Goal: Task Accomplishment & Management: Use online tool/utility

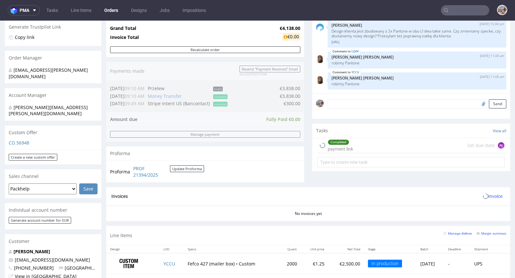
scroll to position [234, 0]
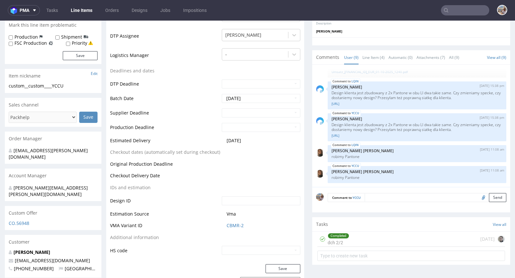
scroll to position [223, 0]
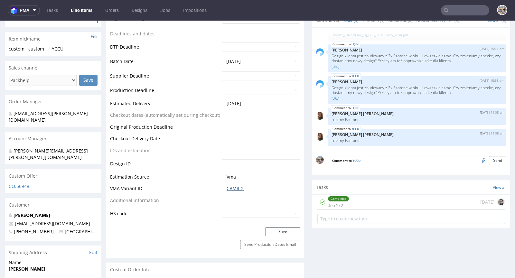
click at [231, 189] on link "CBMR-2" at bounding box center [234, 188] width 17 height 6
click at [230, 189] on link "CBMR-2" at bounding box center [234, 188] width 17 height 6
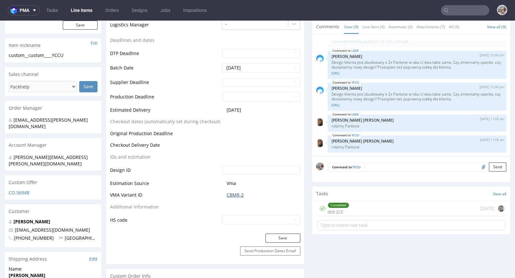
scroll to position [208, 0]
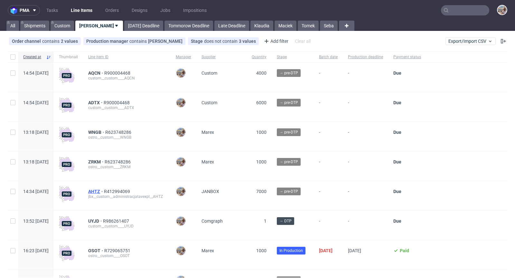
click at [104, 191] on span "AHTZ" at bounding box center [96, 191] width 16 height 5
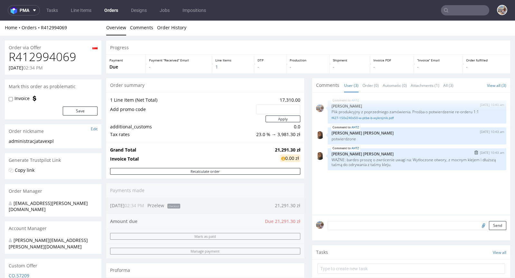
scroll to position [1, 0]
click at [348, 224] on textarea at bounding box center [416, 235] width 179 height 28
type textarea "Czekamy na płatność"
click at [489, 255] on button "Send" at bounding box center [497, 255] width 17 height 9
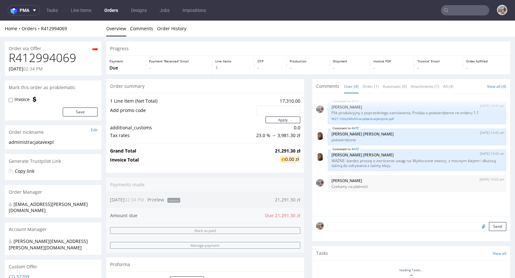
scroll to position [0, 0]
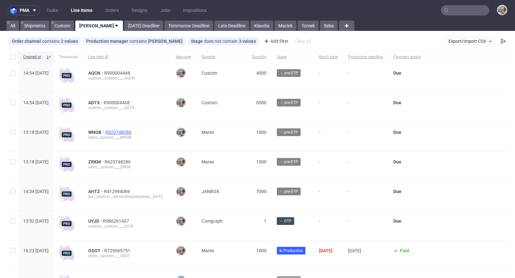
click at [131, 132] on span "R623748286" at bounding box center [118, 132] width 27 height 5
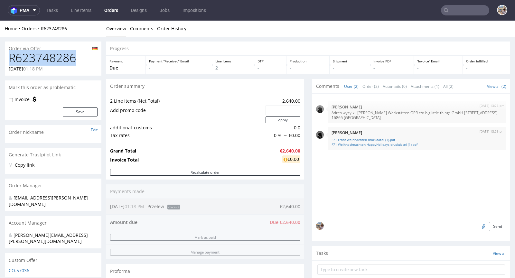
drag, startPoint x: 73, startPoint y: 60, endPoint x: 7, endPoint y: 51, distance: 66.5
click at [7, 51] on div "R623748286 15.10.2025 01:18 PM" at bounding box center [53, 63] width 96 height 24
copy h1 "R623748286"
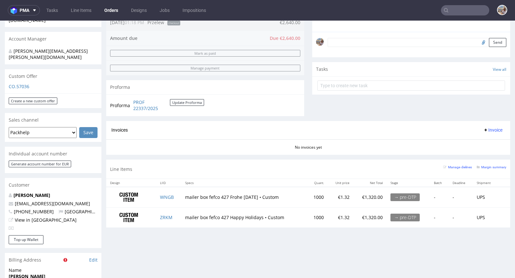
scroll to position [198, 0]
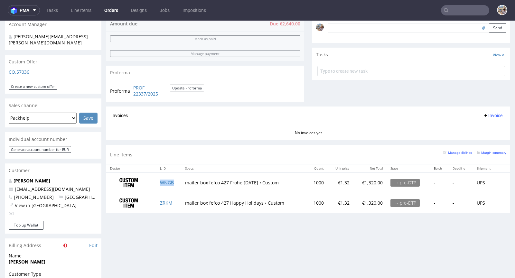
click at [173, 183] on td "WNGB" at bounding box center [168, 182] width 25 height 20
copy link "WNGB"
click at [174, 202] on td "ZRKM" at bounding box center [168, 203] width 25 height 20
copy link "ZRKM"
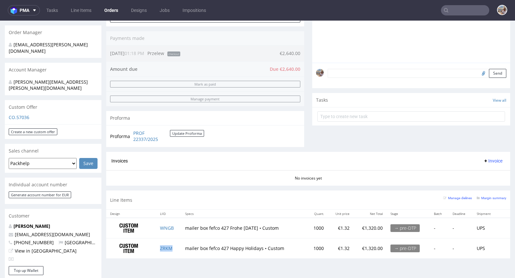
scroll to position [189, 0]
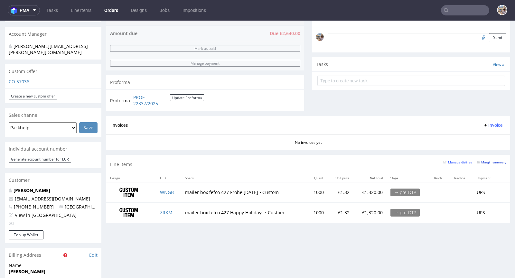
click at [493, 161] on small "Margin summary" at bounding box center [491, 163] width 30 height 4
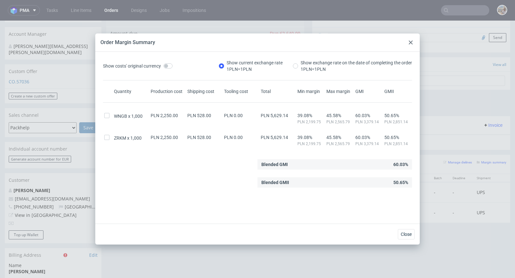
click at [411, 43] on use at bounding box center [411, 43] width 4 height 4
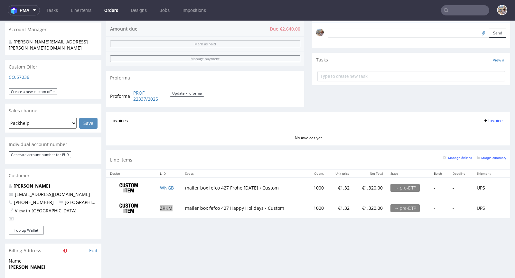
scroll to position [255, 0]
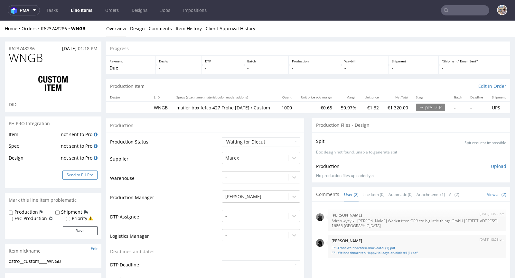
click at [80, 176] on button "Send to PH Pro" at bounding box center [79, 174] width 35 height 9
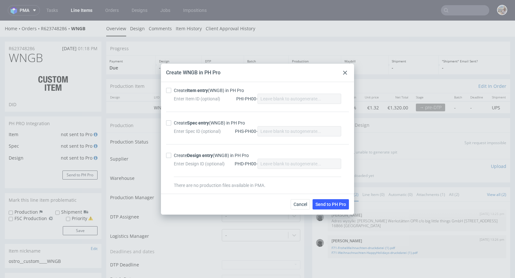
click at [178, 92] on div "Create Item entry (WNGB) in PH Pro" at bounding box center [209, 90] width 70 height 6
click at [171, 92] on input "Create Item entry (WNGB) in PH Pro" at bounding box center [168, 90] width 5 height 5
checkbox input "true"
click at [178, 124] on div "Create Spec entry (WNGB) in PH Pro" at bounding box center [209, 123] width 71 height 6
click at [171, 124] on input "Create Spec entry (WNGB) in PH Pro" at bounding box center [168, 122] width 5 height 5
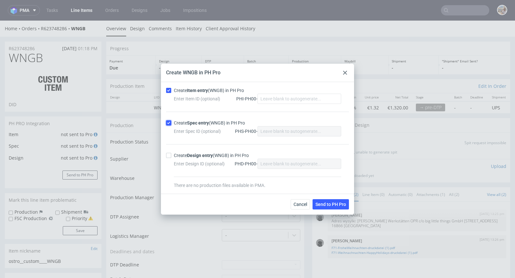
checkbox input "true"
click at [321, 204] on span "Send to PH Pro" at bounding box center [330, 204] width 31 height 5
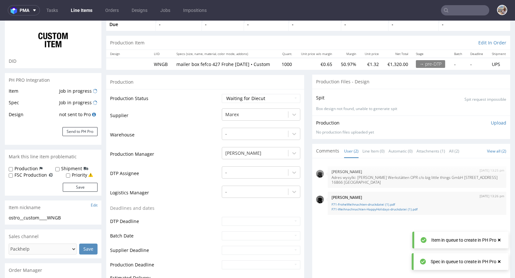
scroll to position [5, 0]
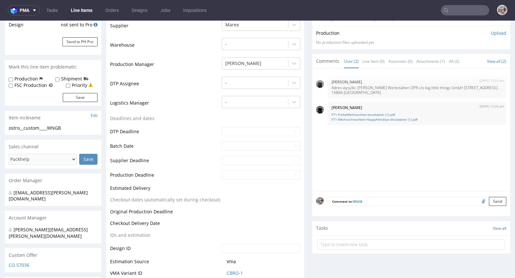
scroll to position [188, 0]
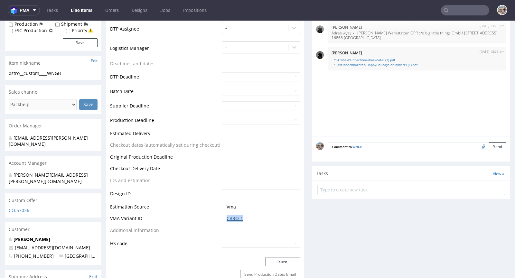
drag, startPoint x: 243, startPoint y: 223, endPoint x: 225, endPoint y: 223, distance: 18.0
click at [226, 222] on span "CBRO-1" at bounding box center [263, 218] width 74 height 6
copy link "CBRO-1"
click at [237, 220] on link "CBRO-1" at bounding box center [234, 218] width 16 height 6
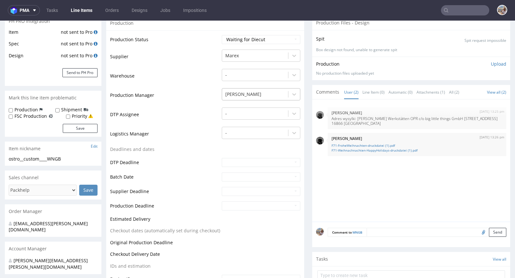
scroll to position [0, 0]
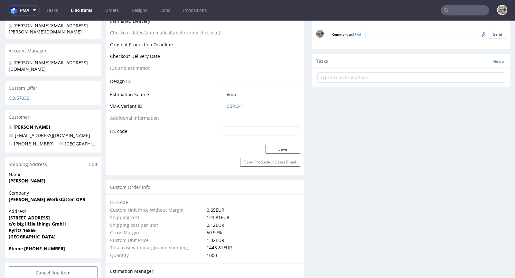
scroll to position [297, 0]
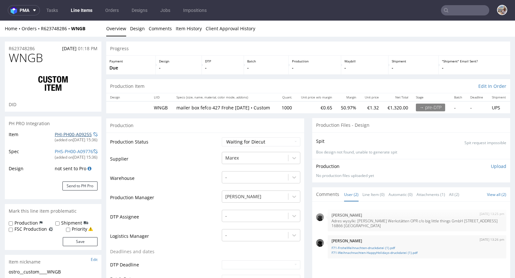
click at [80, 136] on link "PHI-PH00-A09255" at bounding box center [73, 134] width 37 height 6
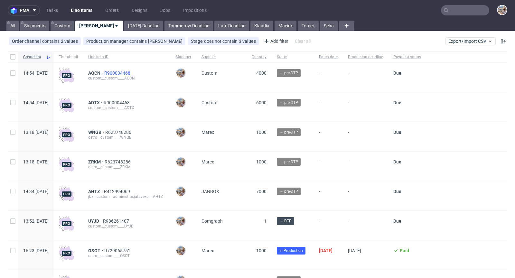
click at [132, 71] on span "R900004468" at bounding box center [117, 72] width 27 height 5
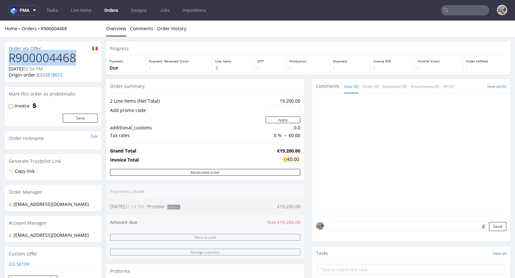
drag, startPoint x: 84, startPoint y: 57, endPoint x: 9, endPoint y: 60, distance: 75.3
click at [9, 60] on h1 "R900004468" at bounding box center [53, 57] width 89 height 13
copy h1 "R900004468"
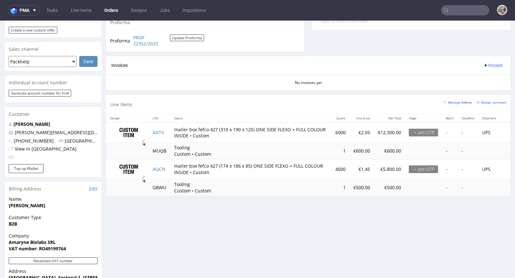
scroll to position [285, 0]
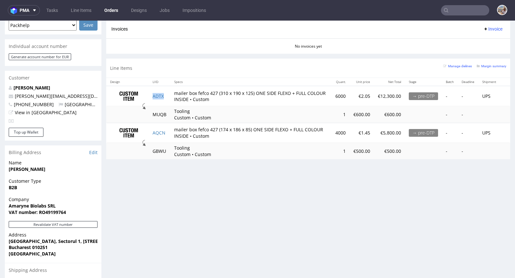
click at [168, 96] on td "ADTX" at bounding box center [160, 96] width 22 height 20
copy link "ADTX"
click at [169, 131] on td "AQCN" at bounding box center [160, 133] width 22 height 20
copy link "AQCN"
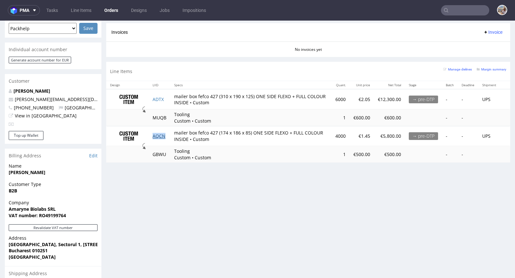
scroll to position [282, 0]
click at [451, 69] on small "Manage dielines" at bounding box center [457, 69] width 29 height 4
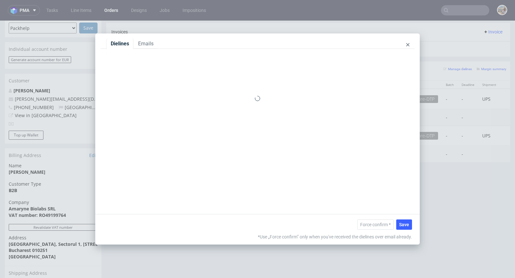
click at [409, 44] on div "Dielines Emails" at bounding box center [257, 44] width 314 height 10
click at [407, 46] on use at bounding box center [407, 44] width 3 height 3
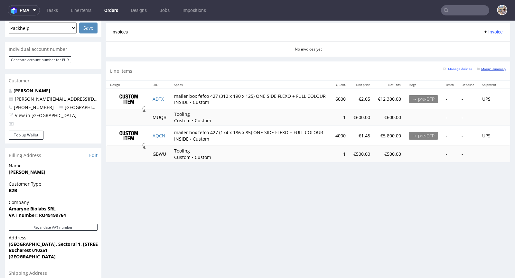
click at [490, 68] on small "Margin summary" at bounding box center [491, 69] width 30 height 4
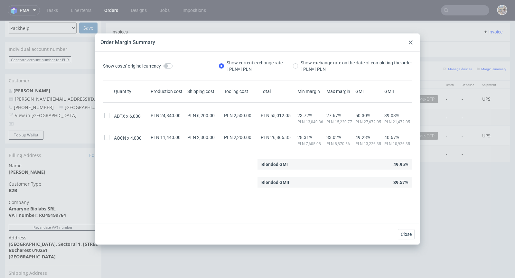
click at [406, 43] on div "Order Margin Summary" at bounding box center [257, 42] width 324 height 18
click at [409, 41] on icon at bounding box center [411, 43] width 4 height 4
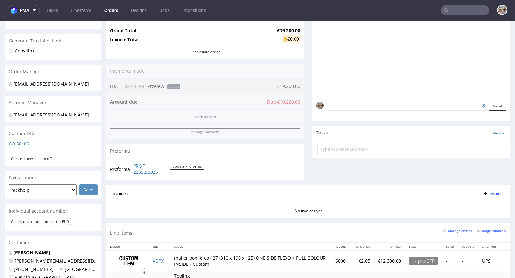
scroll to position [244, 0]
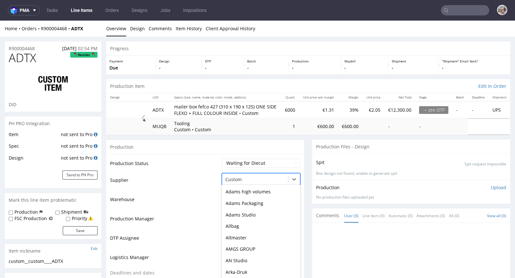
click at [229, 182] on div "Box Market, 17 of 173. 173 results available. Use Up and Down to choose options…" at bounding box center [261, 177] width 78 height 9
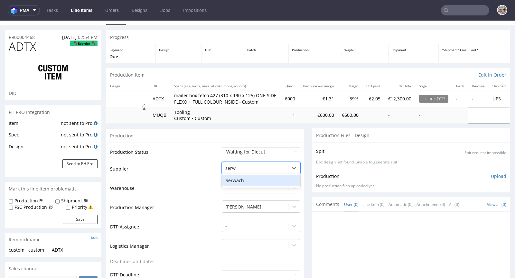
type input "serwa"
click at [230, 186] on div "Serwach" at bounding box center [261, 181] width 78 height 12
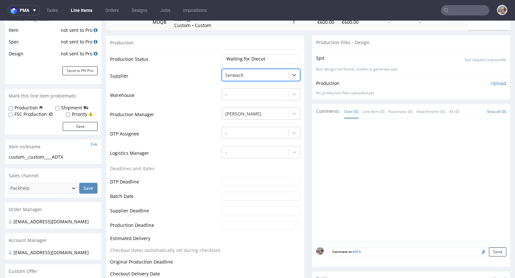
scroll to position [241, 0]
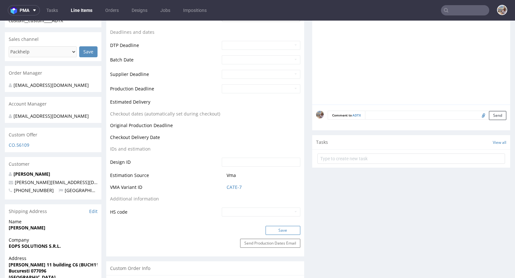
click at [275, 234] on button "Save" at bounding box center [282, 230] width 35 height 9
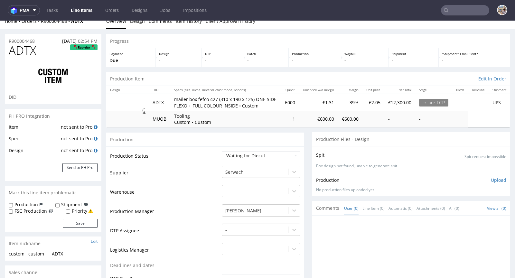
scroll to position [0, 0]
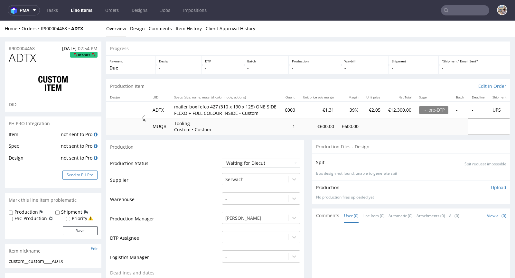
click at [80, 170] on button "Send to PH Pro" at bounding box center [79, 174] width 35 height 9
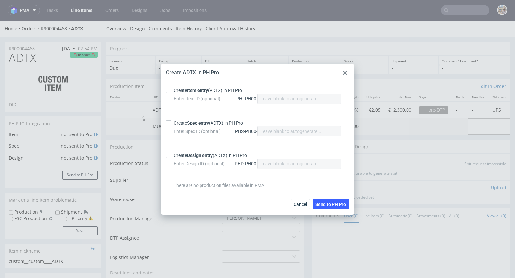
click at [190, 93] on strong "Item entry" at bounding box center [197, 90] width 21 height 5
click at [171, 93] on input "Create Item entry (ADTX) in PH Pro" at bounding box center [168, 90] width 5 height 5
checkbox input "true"
click at [203, 121] on strong "Spec entry" at bounding box center [198, 122] width 22 height 5
click at [171, 121] on input "Create Spec entry (ADTX) in PH Pro" at bounding box center [168, 122] width 5 height 5
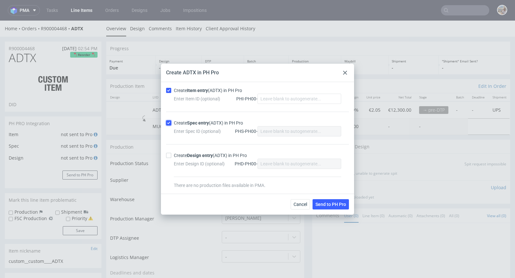
checkbox input "true"
click at [329, 204] on span "Send to PH Pro" at bounding box center [330, 204] width 31 height 5
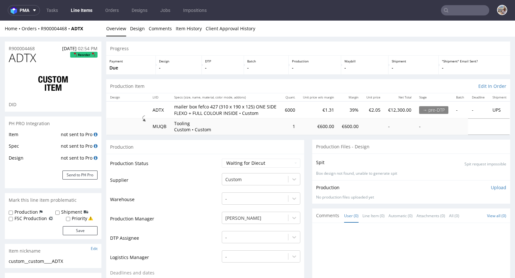
scroll to position [232, 0]
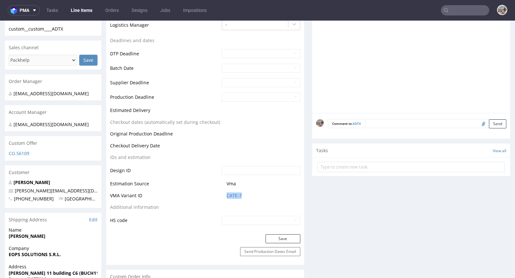
drag, startPoint x: 245, startPoint y: 201, endPoint x: 215, endPoint y: 201, distance: 30.6
click at [215, 201] on tr "VMA Variant ID CATE-7" at bounding box center [205, 198] width 190 height 12
copy tr "CATE-7"
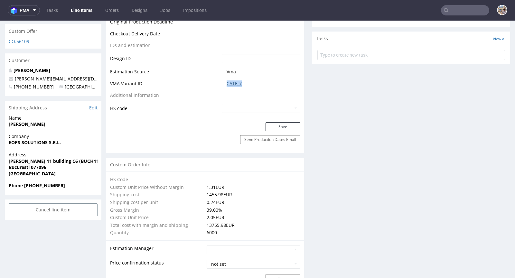
click at [234, 87] on link "CATE-7" at bounding box center [233, 83] width 15 height 6
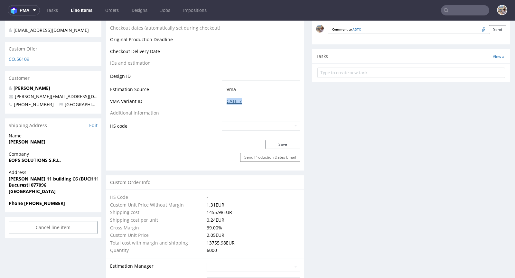
scroll to position [0, 0]
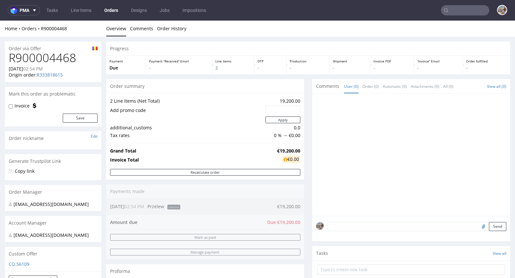
scroll to position [236, 0]
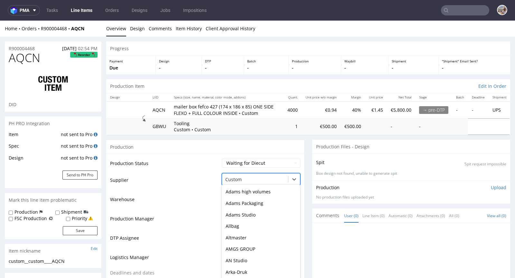
scroll to position [10, 0]
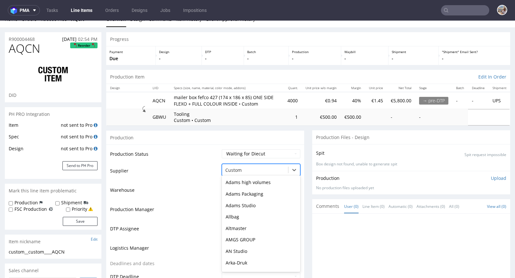
click at [237, 173] on div "Box Market, 17 of 173. 173 results available. Use Up and Down to choose options…" at bounding box center [261, 168] width 78 height 9
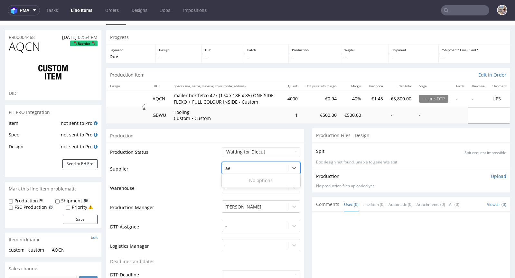
scroll to position [0, 0]
type input "a"
type input "serwa"
click at [243, 185] on div "Serwach" at bounding box center [261, 181] width 78 height 12
click at [181, 180] on td "Supplier" at bounding box center [165, 170] width 110 height 19
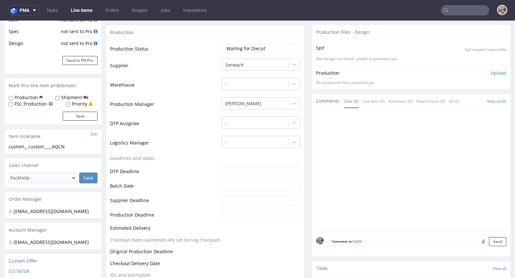
scroll to position [242, 0]
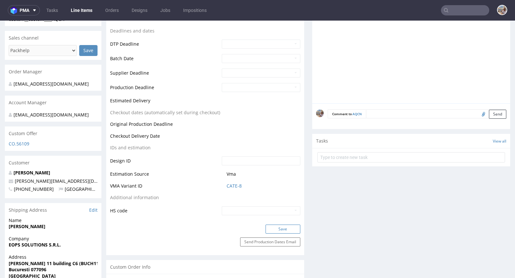
click at [275, 232] on button "Save" at bounding box center [282, 229] width 35 height 9
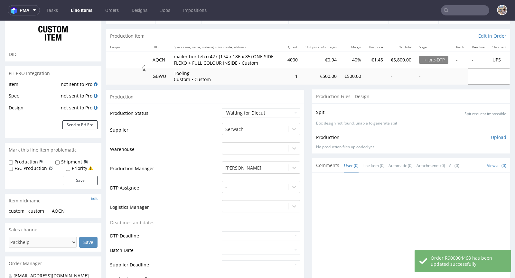
scroll to position [0, 0]
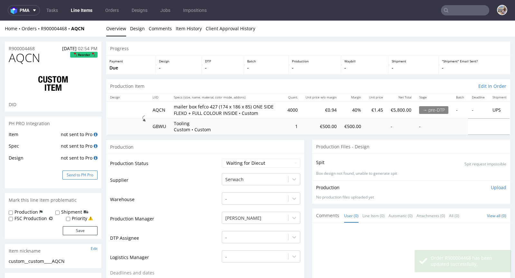
click at [80, 174] on button "Send to PH Pro" at bounding box center [79, 174] width 35 height 9
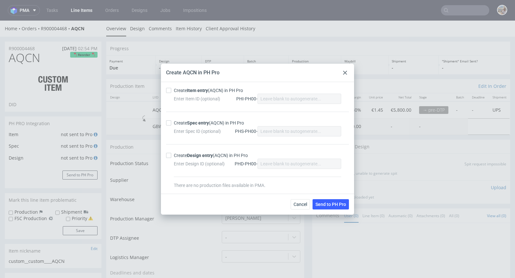
click at [187, 90] on div "Create Item entry (AQCN) in PH Pro" at bounding box center [208, 90] width 69 height 6
click at [171, 90] on input "Create Item entry (AQCN) in PH Pro" at bounding box center [168, 90] width 5 height 5
checkbox input "true"
click at [185, 124] on div "Create Spec entry (AQCN) in PH Pro" at bounding box center [209, 123] width 70 height 6
click at [171, 124] on input "Create Spec entry (AQCN) in PH Pro" at bounding box center [168, 122] width 5 height 5
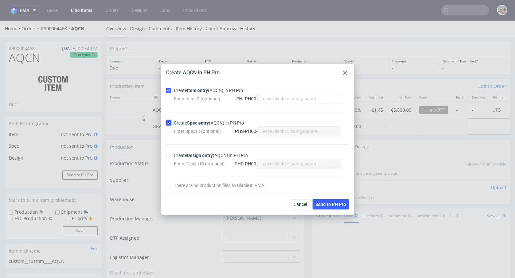
checkbox input "true"
click at [328, 206] on span "Send to PH Pro" at bounding box center [330, 204] width 31 height 5
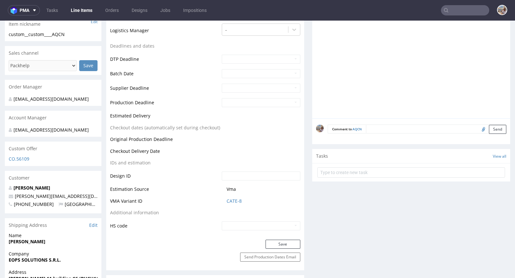
scroll to position [232, 0]
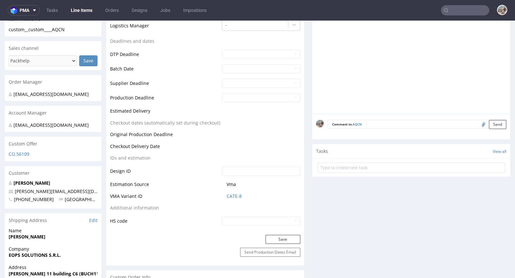
click at [249, 204] on td "CATE-8" at bounding box center [260, 198] width 80 height 12
drag, startPoint x: 240, startPoint y: 201, endPoint x: 224, endPoint y: 202, distance: 16.1
click at [226, 199] on span "CATE-8" at bounding box center [263, 196] width 74 height 6
copy link "CATE-8"
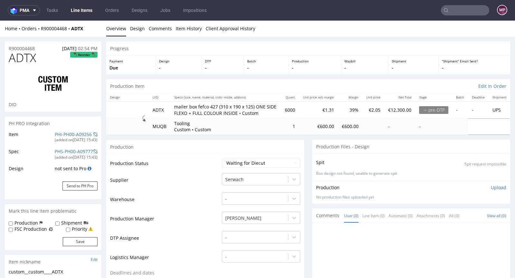
click at [79, 137] on div "PHI-PH00-A09256" at bounding box center [73, 134] width 37 height 6
click at [78, 133] on link "PHI-PH00-A09256" at bounding box center [73, 134] width 37 height 6
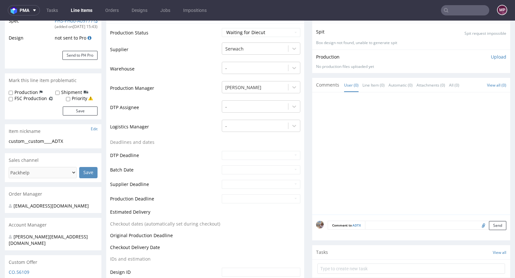
scroll to position [277, 0]
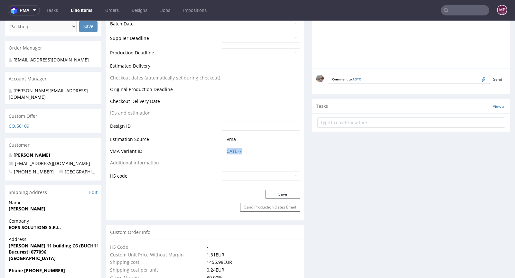
drag, startPoint x: 251, startPoint y: 159, endPoint x: 223, endPoint y: 156, distance: 28.4
click at [223, 156] on td "CATE-7" at bounding box center [260, 153] width 80 height 12
copy link "CATE-7"
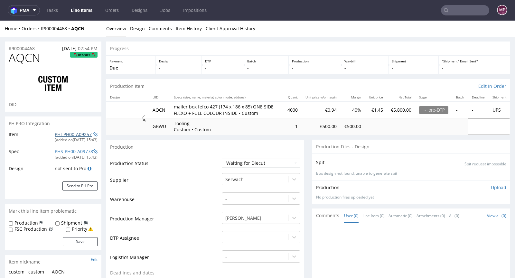
click at [77, 135] on link "PHI-PH00-A09257" at bounding box center [73, 134] width 37 height 6
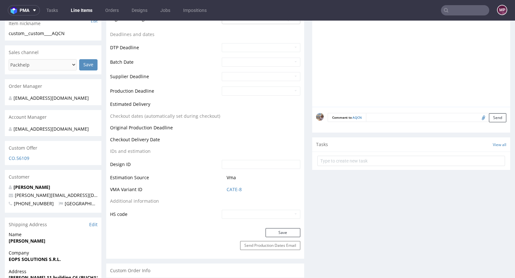
scroll to position [300, 0]
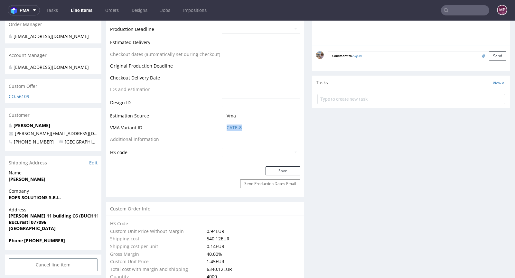
drag, startPoint x: 247, startPoint y: 136, endPoint x: 222, endPoint y: 135, distance: 25.4
click at [222, 135] on td "CATE-8" at bounding box center [260, 130] width 80 height 12
copy link "CATE-8"
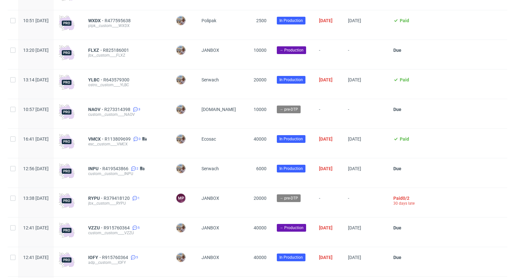
scroll to position [1663, 0]
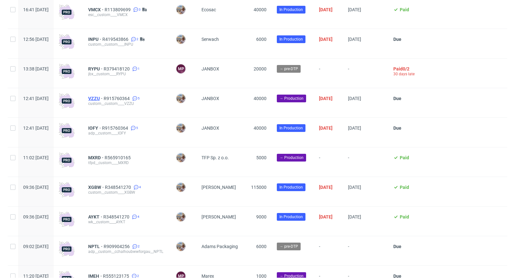
click at [104, 101] on span "VZZU" at bounding box center [95, 98] width 15 height 5
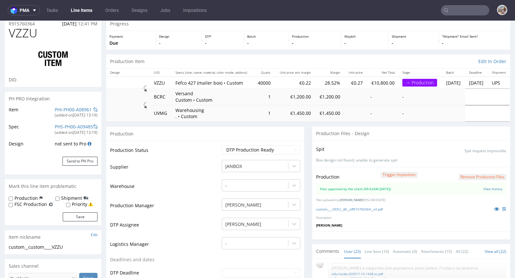
scroll to position [52, 0]
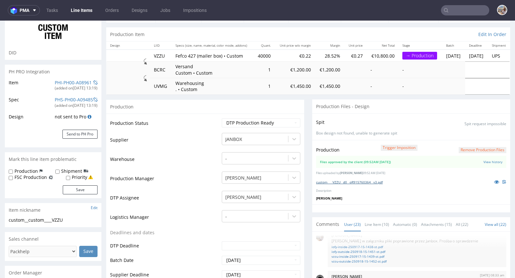
click at [356, 180] on link "custom____VZZU__d0__oR915760364__v3.pdf" at bounding box center [349, 182] width 67 height 5
click at [259, 118] on select "Waiting for Artwork Waiting for Diecut Waiting for Mockup Waiting for DTP Waiti…" at bounding box center [261, 122] width 78 height 9
select select "production_in_process"
click at [222, 118] on select "Waiting for Artwork Waiting for Diecut Waiting for Mockup Waiting for DTP Waiti…" at bounding box center [261, 122] width 78 height 9
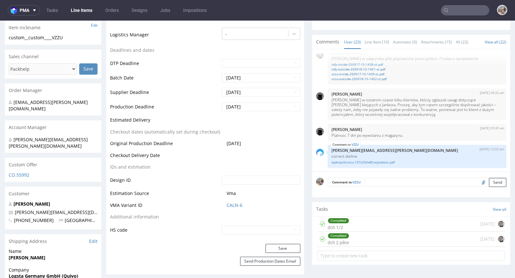
scroll to position [234, 0]
click at [273, 243] on button "Save" at bounding box center [282, 247] width 35 height 9
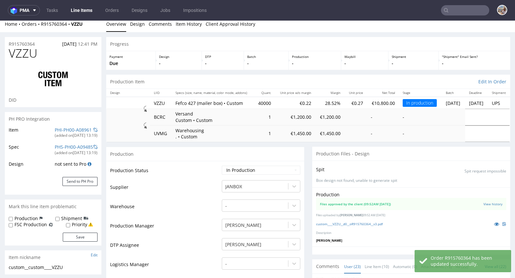
scroll to position [0, 0]
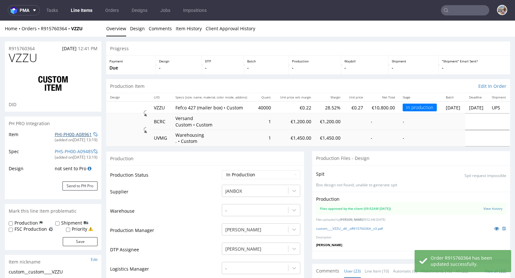
click at [69, 132] on link "PHI-PH00-A08961" at bounding box center [73, 134] width 37 height 6
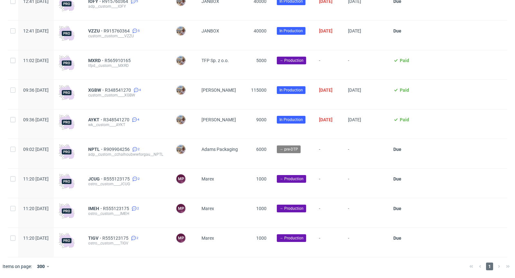
scroll to position [1765, 0]
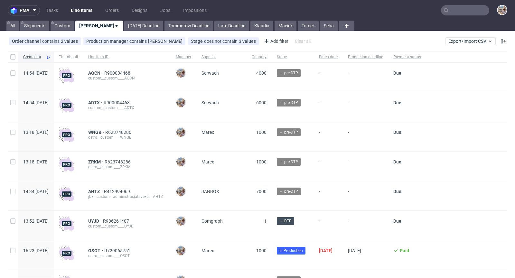
click at [461, 12] on input "text" at bounding box center [465, 10] width 48 height 10
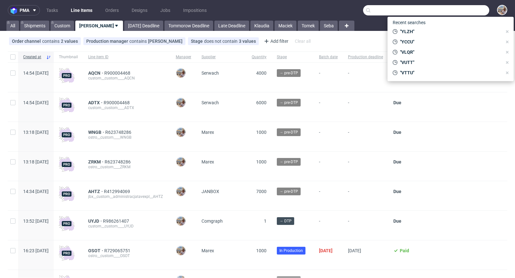
paste input "BSDQ"
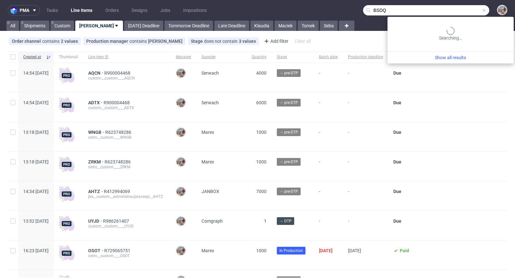
type input "BSDQ"
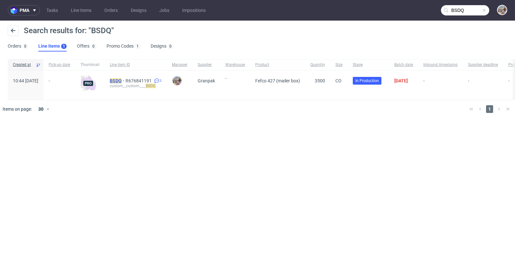
click at [122, 80] on mark "BSDQ" at bounding box center [116, 80] width 12 height 5
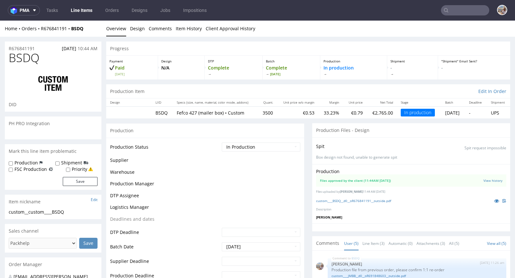
scroll to position [38, 0]
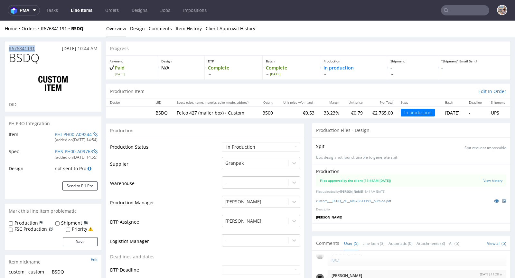
drag, startPoint x: 38, startPoint y: 50, endPoint x: 9, endPoint y: 47, distance: 28.7
click at [9, 47] on div "R676841191 [DATE] 10:44 AM" at bounding box center [53, 46] width 96 height 10
copy p "R676841191"
